Goal: Entertainment & Leisure: Consume media (video, audio)

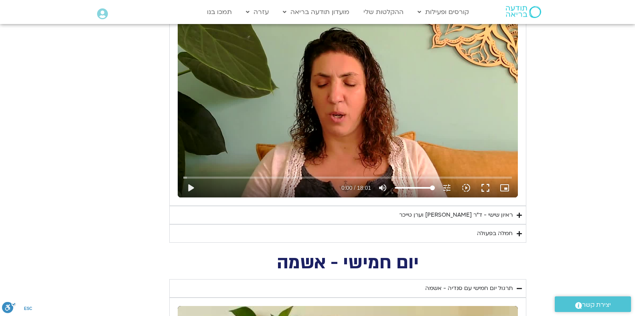
scroll to position [712, 0]
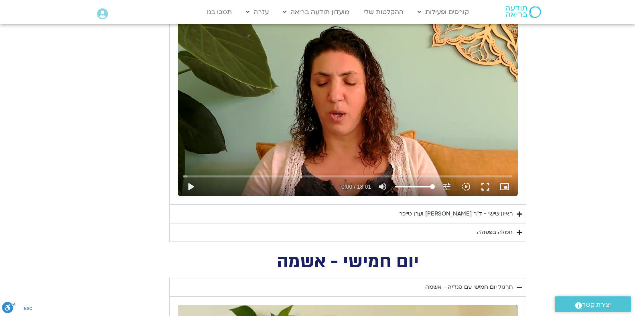
click at [419, 214] on div "ראיון שישי - ד"ר [PERSON_NAME] וערן טייכר" at bounding box center [455, 214] width 113 height 10
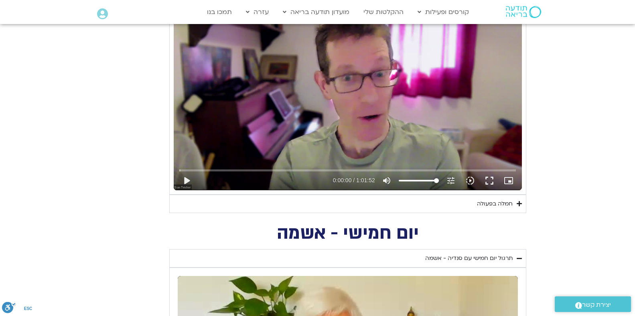
scroll to position [949, 0]
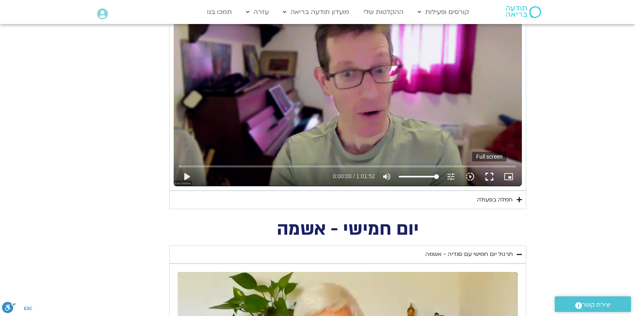
click at [488, 176] on button "fullscreen" at bounding box center [488, 176] width 19 height 19
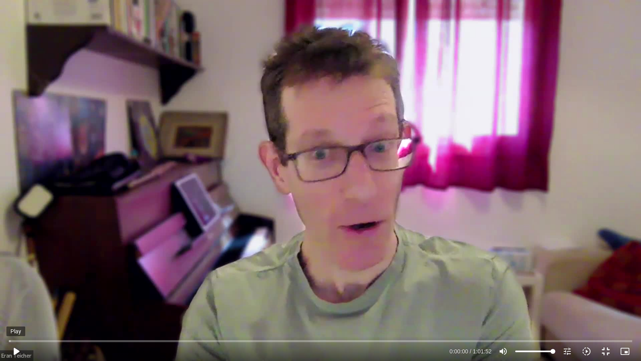
drag, startPoint x: 15, startPoint y: 350, endPoint x: 13, endPoint y: 354, distance: 4.3
click at [15, 316] on button "play_arrow" at bounding box center [15, 351] width 19 height 19
click at [502, 316] on icon "volume_up" at bounding box center [504, 351] width 10 height 10
type input "25.566896"
type input "0"
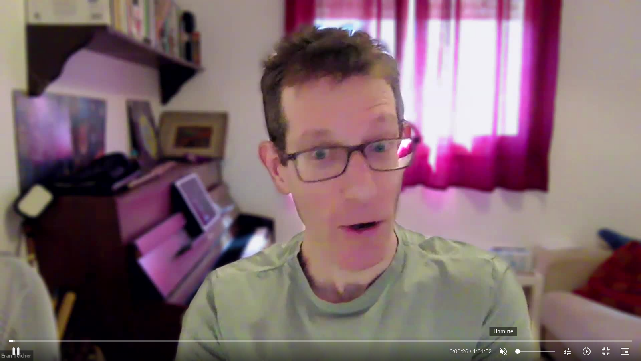
type input "26.976839"
click at [502, 316] on icon "volume_off" at bounding box center [504, 351] width 10 height 10
type input "100"
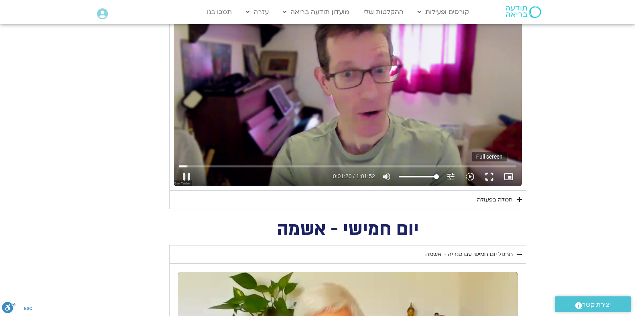
click at [489, 179] on button "fullscreen" at bounding box center [488, 176] width 19 height 19
click at [491, 176] on button "fullscreen" at bounding box center [488, 176] width 19 height 19
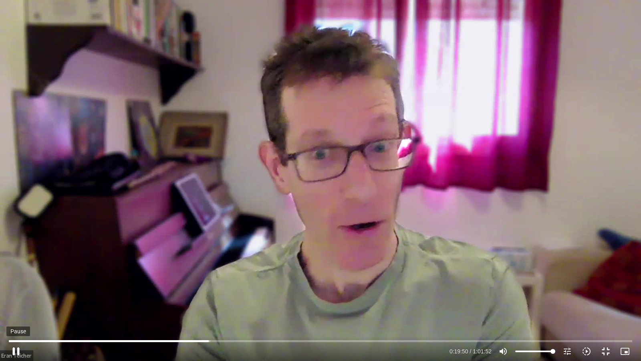
click at [17, 316] on button "pause" at bounding box center [15, 351] width 19 height 19
click at [16, 316] on button "play_arrow" at bounding box center [15, 351] width 19 height 19
click at [18, 316] on button "pause" at bounding box center [15, 351] width 19 height 19
click at [15, 316] on button "play_arrow" at bounding box center [15, 351] width 19 height 19
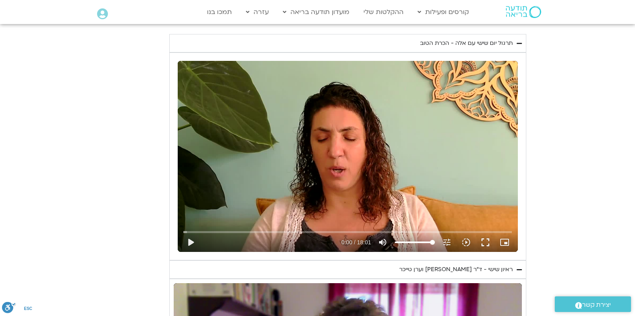
scroll to position [617, 0]
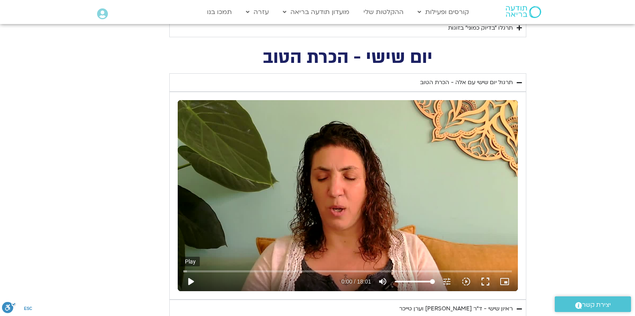
click at [190, 281] on button "play_arrow" at bounding box center [190, 281] width 19 height 19
type input "3712.76"
type input "0.011926"
type input "3712.76"
type input "0.119247"
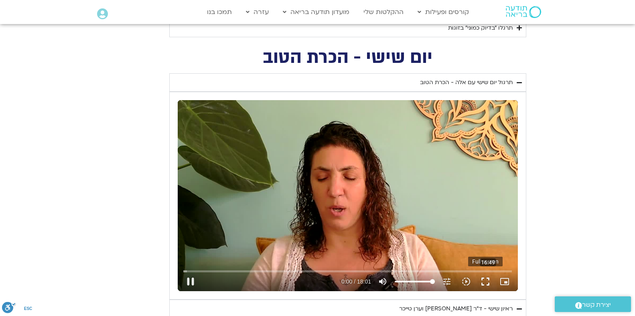
type input "3712.76"
type input "0.250722"
type input "3712.76"
type input "0.37975"
type input "3712.76"
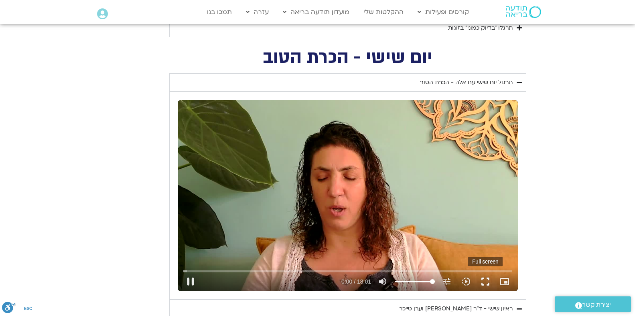
type input "0.497331"
type input "3712.76"
type input "0.62539"
type input "3712.76"
type input "0.75968"
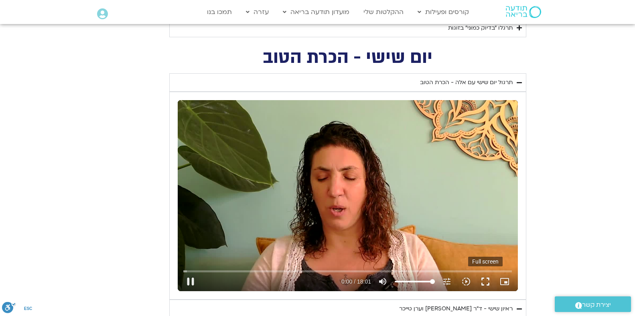
type input "3712.76"
type input "0.883727"
type input "3712.76"
type input "1.017199"
type input "3712.76"
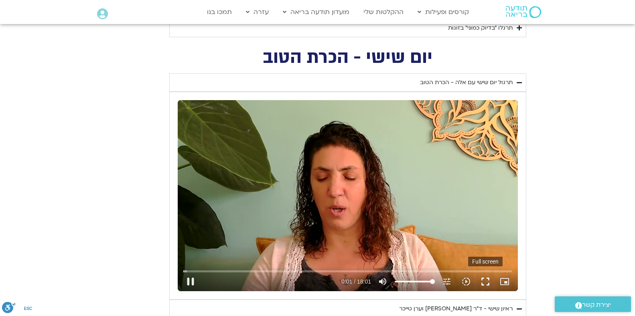
type input "1.148842"
type input "3712.76"
drag, startPoint x: 486, startPoint y: 280, endPoint x: 520, endPoint y: 289, distance: 35.1
click at [487, 280] on button "fullscreen" at bounding box center [484, 281] width 19 height 19
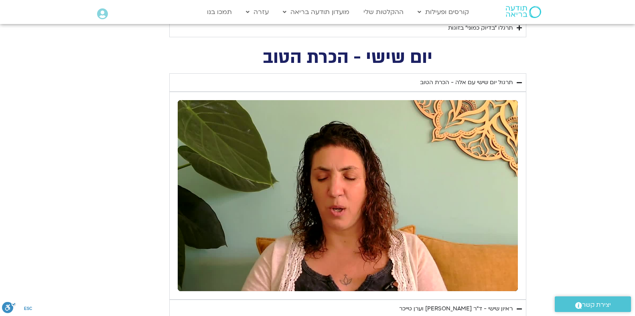
type input "1.585208"
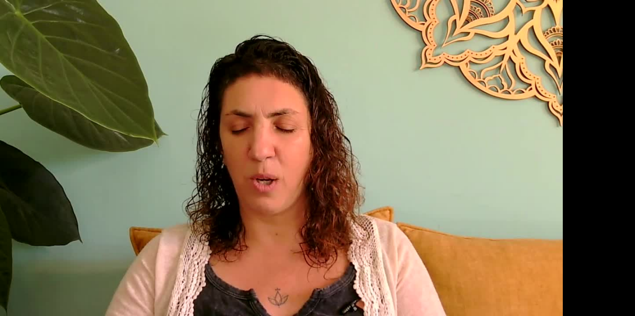
type input "3712.76"
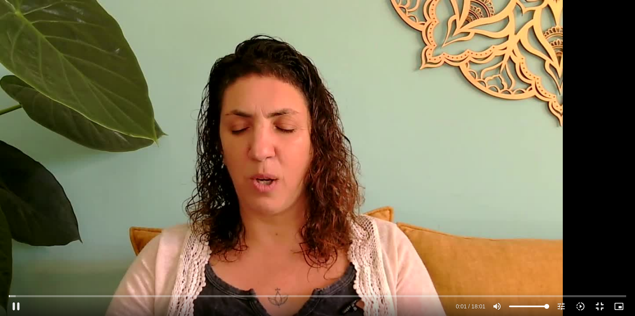
type input "1.674748"
type input "3712.76"
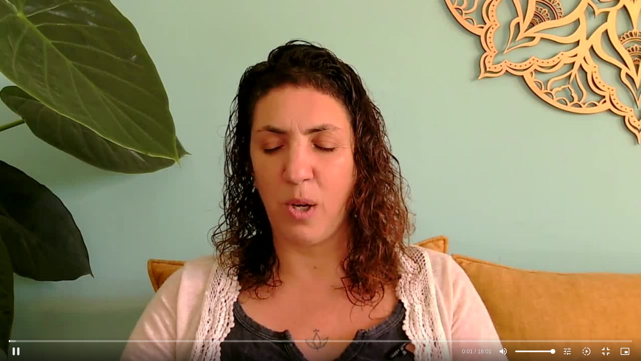
type input "1.857152"
type input "3712.76"
type input "2.018226"
type input "3712.76"
type input "2.149387"
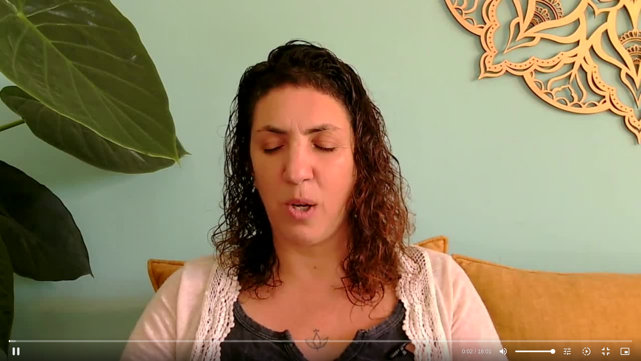
type input "3712.76"
type input "2.281243"
type input "3712.76"
type input "2.413372"
type input "3712.76"
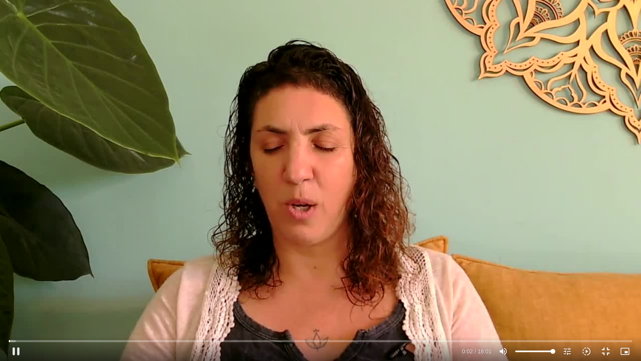
type input "2.551051"
type input "3712.76"
type input "2.686927"
type input "3712.76"
type input "2.839131"
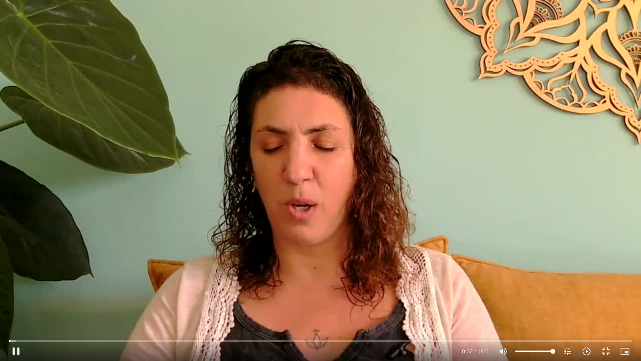
type input "3712.76"
type input "3.008753"
type input "3712.76"
type input "3.143013"
type input "3712.76"
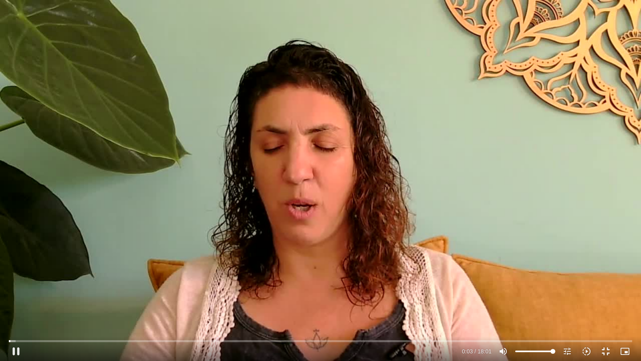
type input "3.268855"
type input "3712.76"
type input "3.400887"
type input "3712.76"
type input "3.534868"
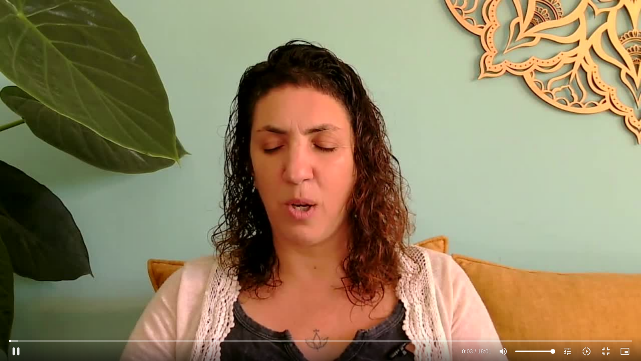
type input "3712.76"
type input "3.663033"
type input "3712.76"
type input "3.80223"
type input "3712.76"
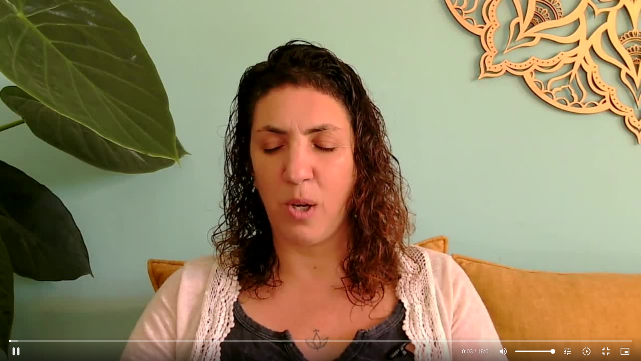
type input "3.92897"
type input "3712.76"
type input "4.060666"
type input "3712.76"
type input "4.188264"
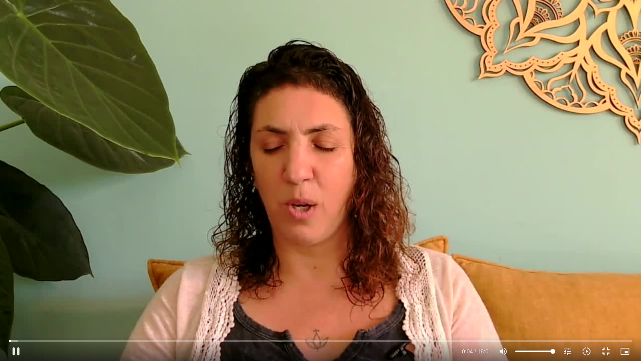
type input "3712.76"
type input "4.322495"
type input "3712.76"
type input "4.453926"
type input "3712.76"
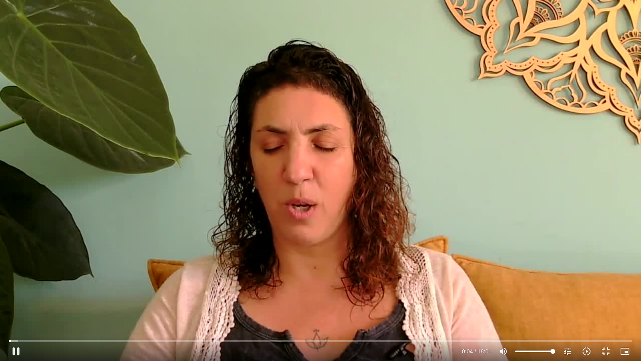
type input "4.581807"
type input "3712.76"
type input "4.731045"
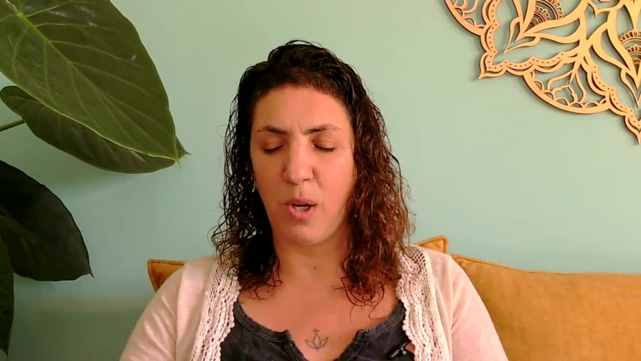
type input "3712.76"
type input "104.962467"
type input "3712.76"
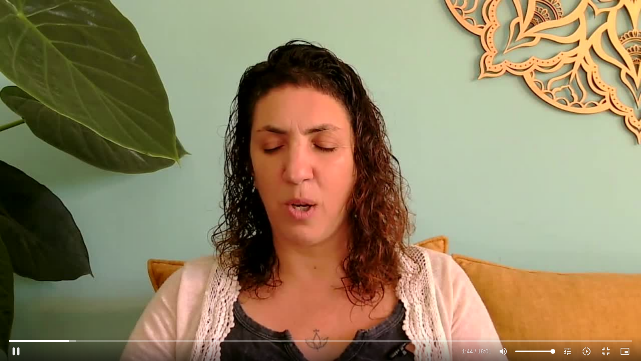
type input "105.043899"
type input "3712.76"
type input "105.21631"
type input "3712.76"
type input "105.380846"
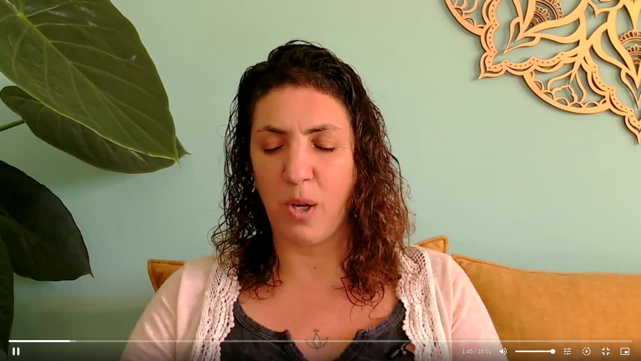
type input "3712.76"
type input "105.541668"
type input "3712.76"
type input "105.670205"
type input "3712.76"
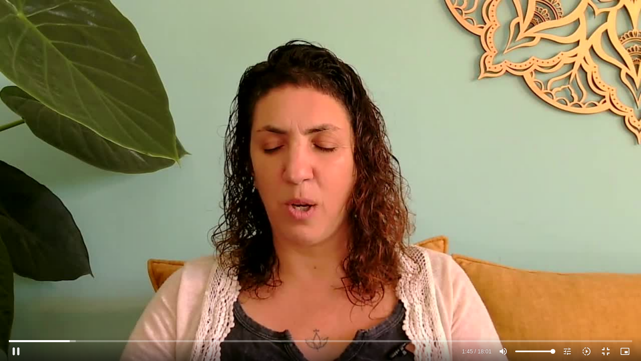
type input "105.798602"
type input "3712.76"
type input "105.925331"
type input "3712.76"
type input "106.050892"
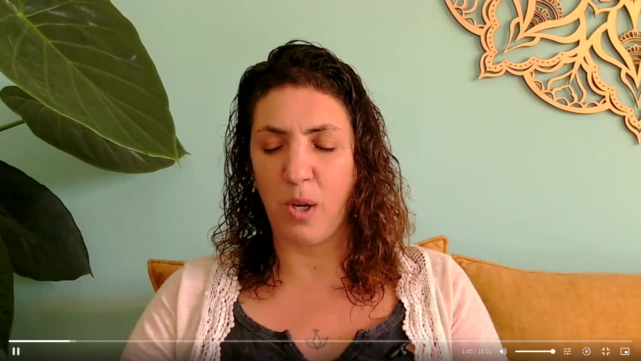
type input "3712.76"
type input "106.200766"
type input "3712.76"
type input "106.339172"
type input "3712.76"
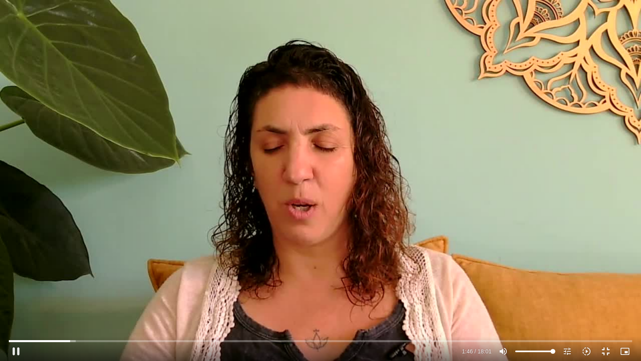
type input "106.491772"
type input "3712.76"
type input "106.636268"
type input "3712.76"
type input "106.769583"
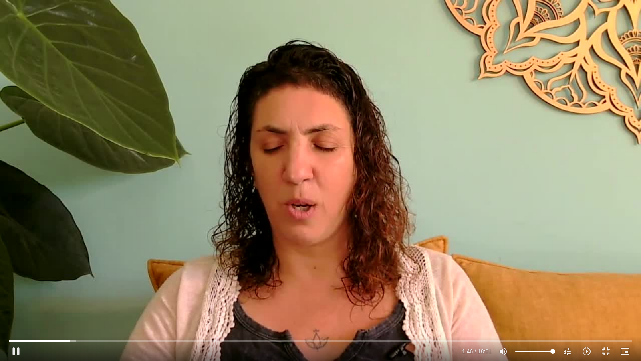
type input "3712.76"
type input "106.897538"
type input "3712.76"
type input "107.027261"
type input "3712.76"
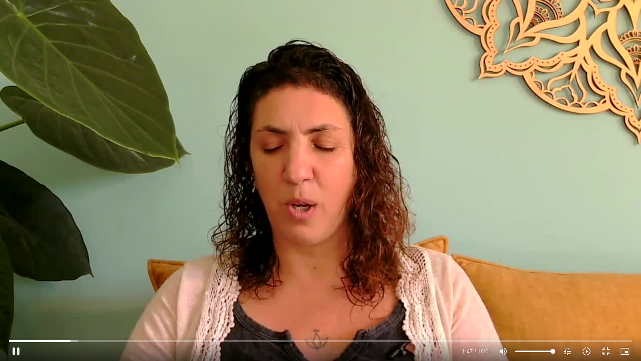
type input "107.159839"
type input "3712.76"
type input "107.285465"
type input "3712.76"
type input "107.417827"
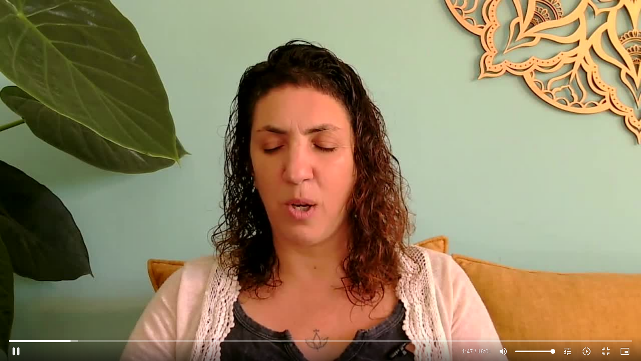
type input "3712.76"
type input "107.550804"
type input "3712.76"
type input "107.683808"
type input "3712.76"
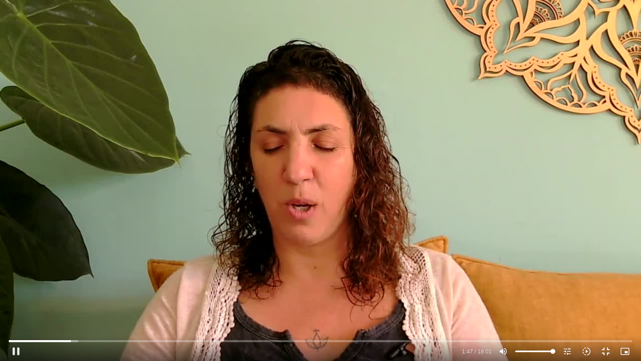
type input "107.818132"
type input "3712.76"
type input "107.976521"
type input "3712.76"
type input "108.129916"
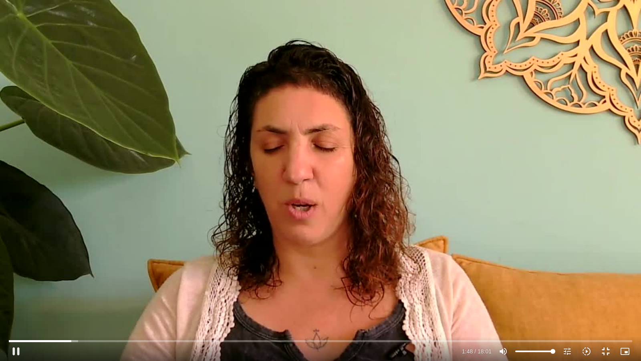
type input "3712.76"
type input "108.296664"
type input "3712.76"
type input "108.437031"
type input "3712.76"
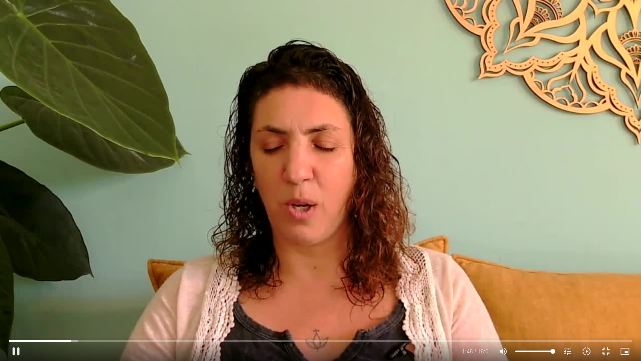
type input "108.568639"
type input "3712.76"
type input "108.702704"
type input "3712.76"
type input "108.831961"
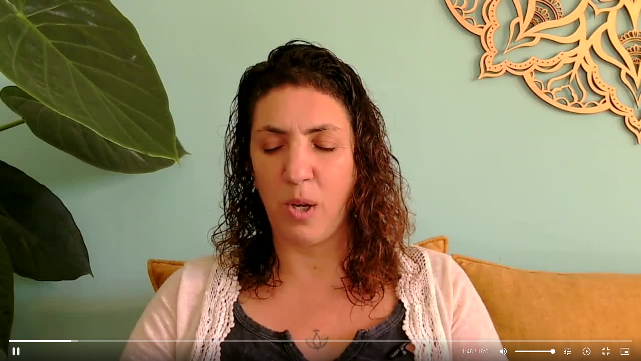
type input "3712.76"
type input "108.963766"
type input "3712.76"
type input "109.103683"
type input "3712.76"
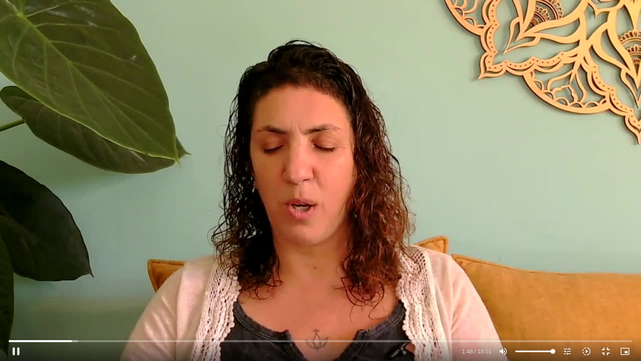
type input "109.231926"
type input "3712.76"
type input "109.365484"
type input "3712.76"
type input "109.497592"
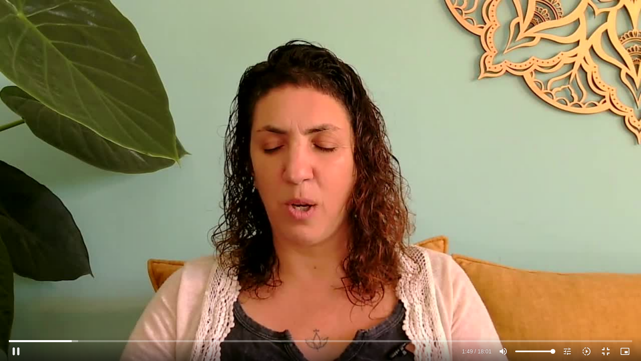
type input "3712.76"
type input "109.632023"
type input "3712.76"
type input "109.764283"
type input "3712.76"
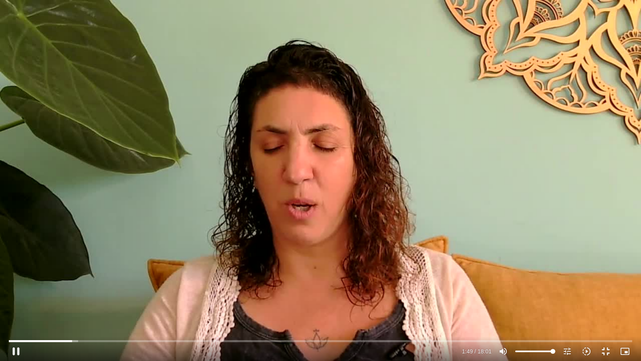
type input "109.90147"
type input "3712.76"
type input "110.030688"
type input "3712.76"
type input "110.164238"
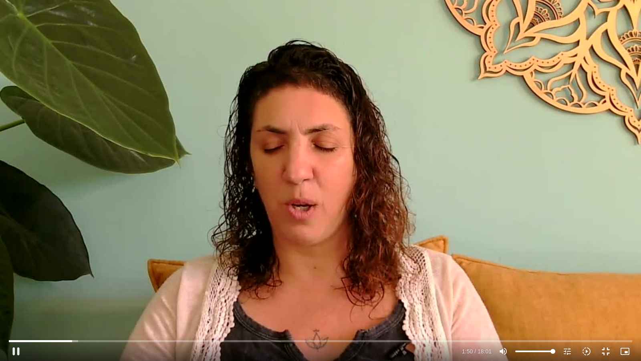
type input "3712.76"
type input "110.296977"
type input "3712.76"
type input "110.429977"
type input "3712.76"
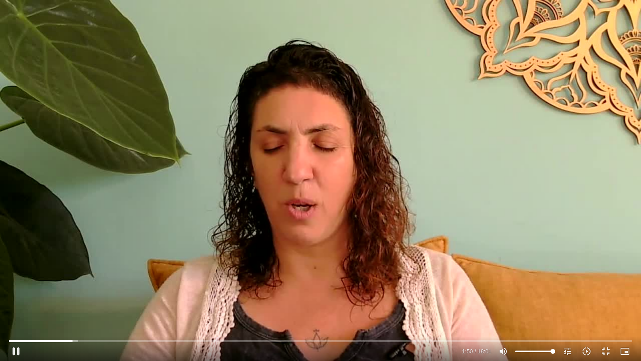
type input "110.564444"
type input "3712.76"
type input "110.705449"
type input "3712.76"
type input "110.847901"
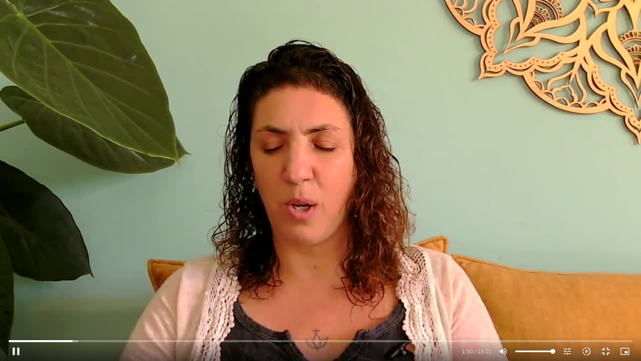
type input "3712.76"
type input "110.997753"
type input "3712.76"
type input "111.143283"
type input "3712.76"
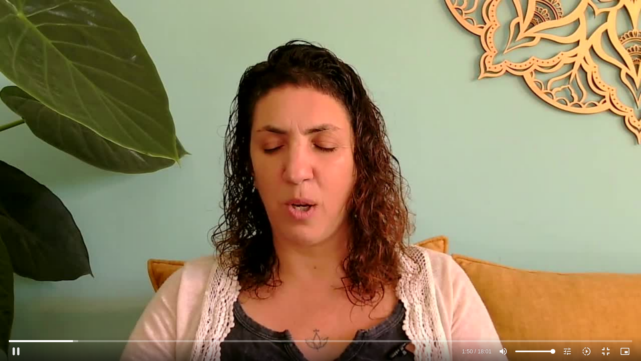
type input "111.282216"
type input "3712.76"
type input "111.414146"
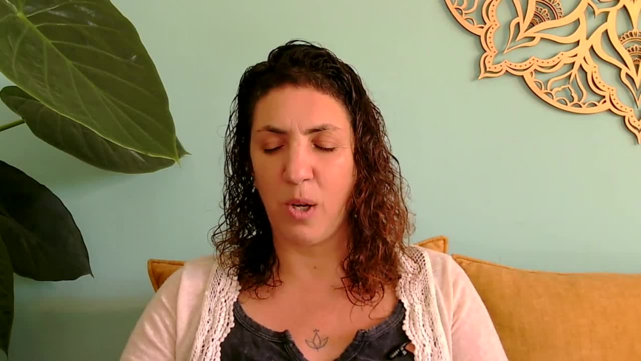
type input "3712.76"
type input "336.492962"
type input "3712.76"
type input "336.580367"
type input "3712.76"
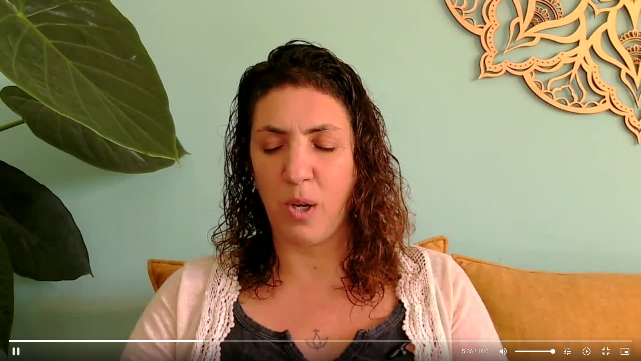
type input "336.747793"
type input "3712.76"
type input "336.888419"
type input "3712.76"
type input "337.060206"
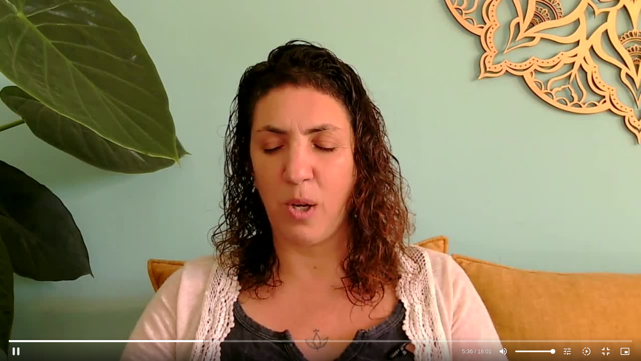
type input "3712.76"
type input "337.228263"
type input "3712.76"
type input "337.387832"
type input "3712.76"
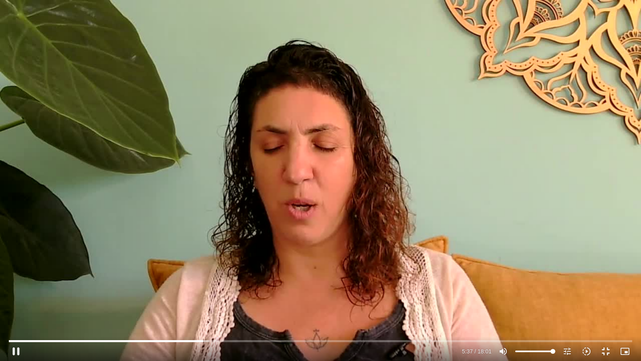
type input "337.536619"
type input "3712.76"
type input "337.656933"
type input "3712.76"
type input "337.788275"
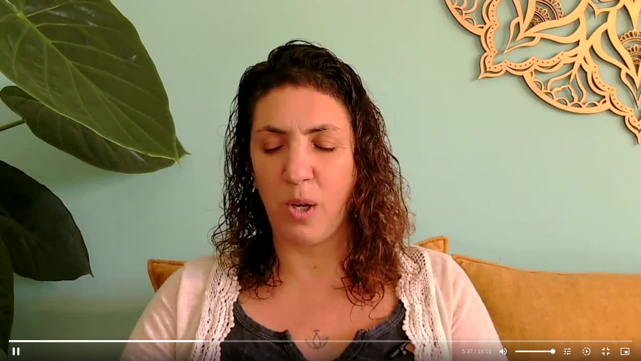
type input "3712.76"
type input "337.925307"
type input "3712.76"
type input "338.057346"
type input "3712.76"
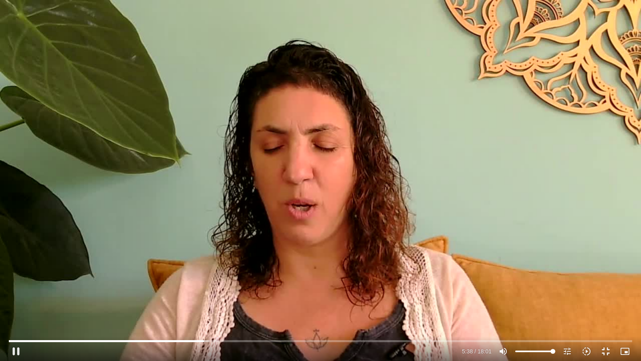
type input "338.186571"
type input "3712.76"
type input "338.330571"
type input "3712.76"
type input "338.467943"
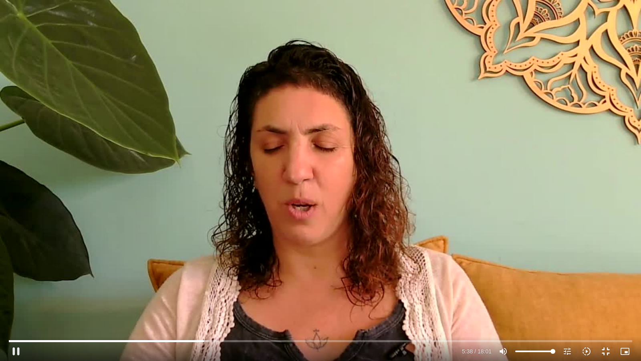
type input "3712.76"
type input "338.607808"
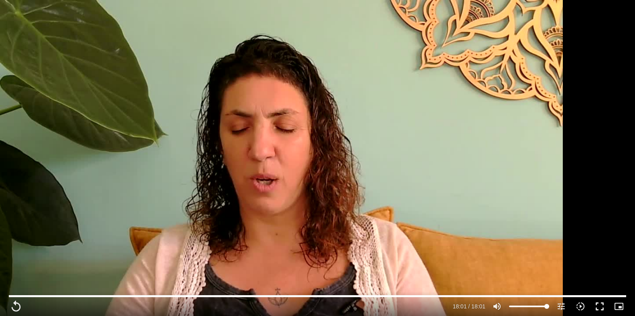
scroll to position [949, 0]
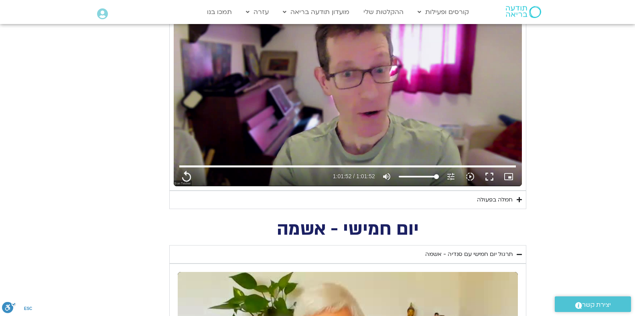
click at [498, 199] on div "חמלה בפעולה" at bounding box center [495, 200] width 36 height 10
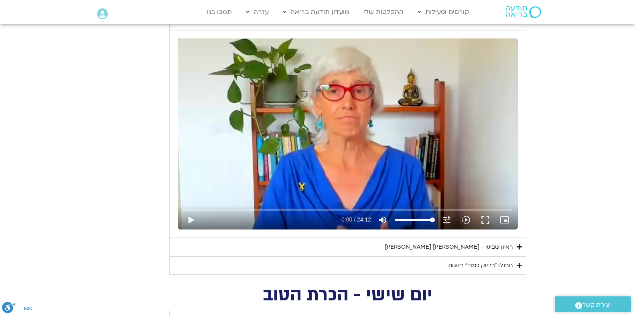
scroll to position [379, 0]
click at [477, 246] on div "ראיון שביעי - [PERSON_NAME] [PERSON_NAME]" at bounding box center [448, 247] width 128 height 10
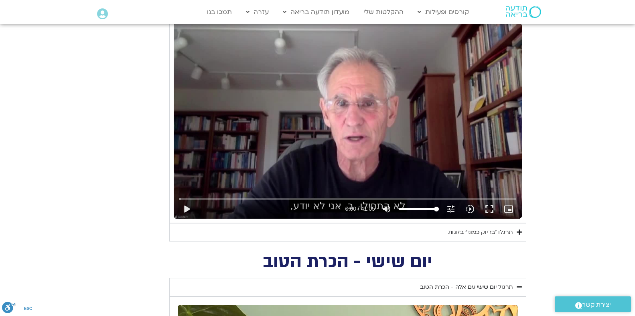
scroll to position [617, 0]
click at [490, 210] on button "fullscreen" at bounding box center [488, 209] width 19 height 19
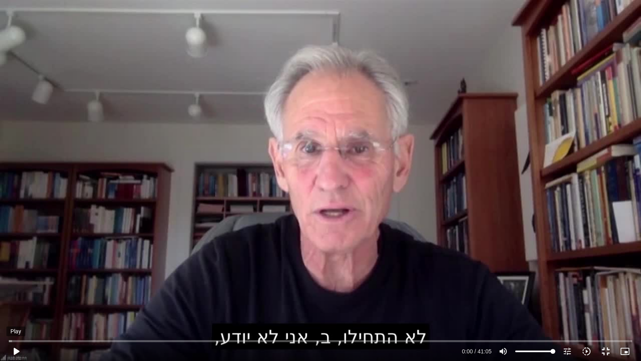
click at [16, 316] on button "play_arrow" at bounding box center [15, 351] width 19 height 19
click at [16, 316] on button "pause" at bounding box center [15, 351] width 19 height 19
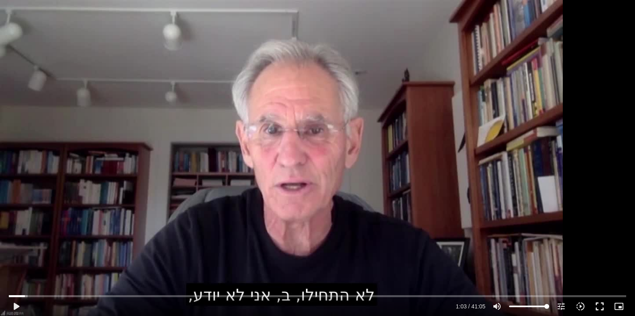
scroll to position [664, 0]
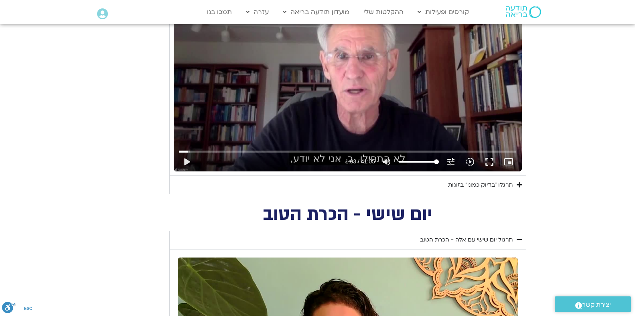
drag, startPoint x: 463, startPoint y: 184, endPoint x: 477, endPoint y: 194, distance: 17.5
click at [464, 184] on div "תרגלו ״בדיוק כמוני״ בזוגות" at bounding box center [480, 185] width 65 height 10
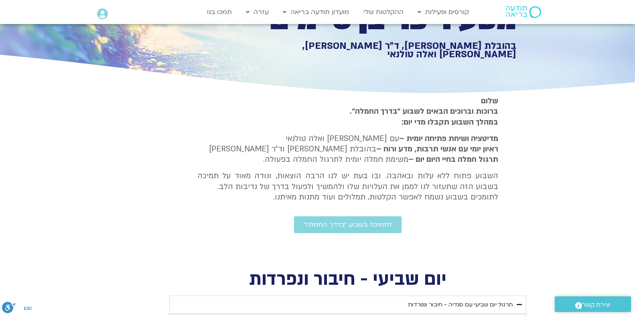
scroll to position [95, 0]
